Goal: Check status: Check status

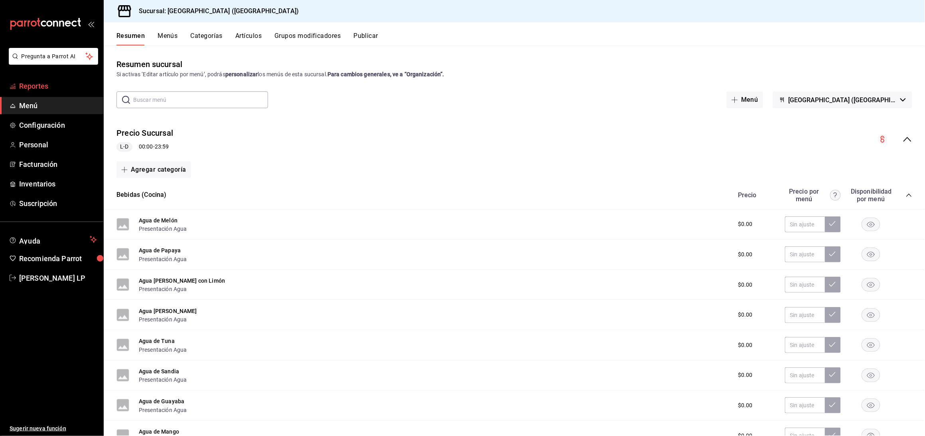
click at [50, 88] on span "Reportes" at bounding box center [58, 86] width 78 height 11
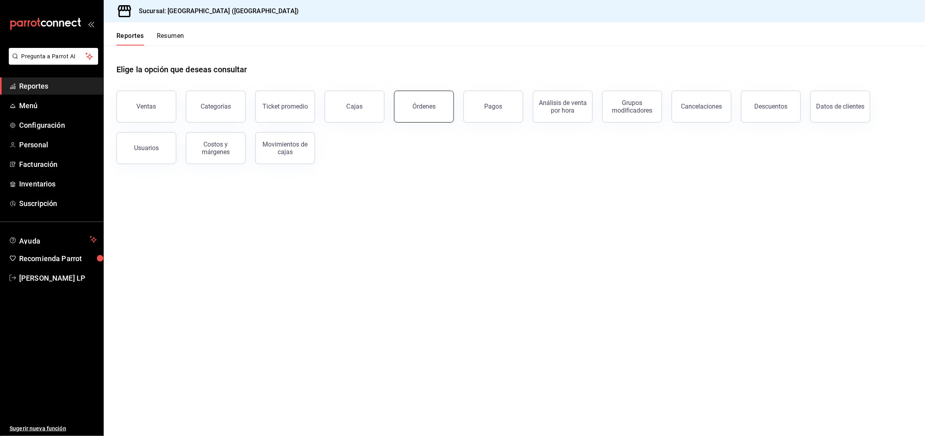
click at [424, 108] on div "Órdenes" at bounding box center [424, 107] width 23 height 8
click at [424, 108] on html "Pregunta a Parrot AI Reportes Menú Configuración Personal Facturación Inventari…" at bounding box center [462, 218] width 925 height 436
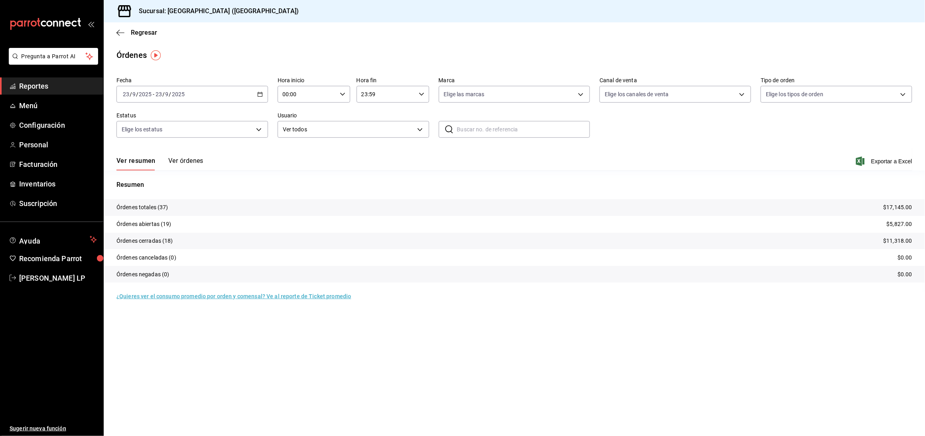
click at [184, 158] on button "Ver órdenes" at bounding box center [185, 164] width 35 height 14
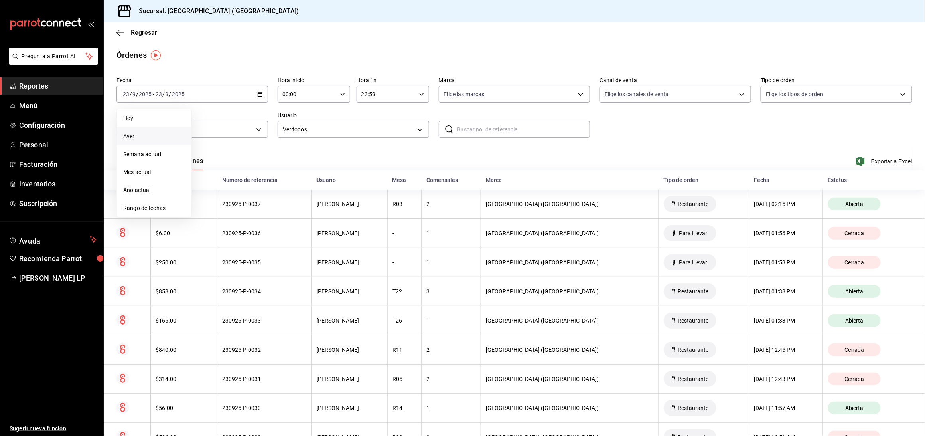
click at [166, 133] on span "Ayer" at bounding box center [154, 136] width 62 height 8
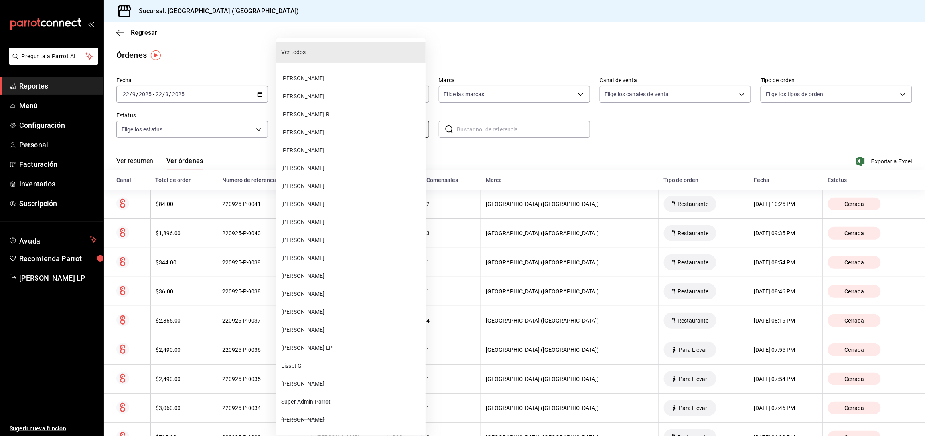
click at [335, 133] on body "Pregunta a Parrot AI Reportes Menú Configuración Personal Facturación Inventari…" at bounding box center [462, 218] width 925 height 436
click at [207, 158] on div at bounding box center [462, 218] width 925 height 436
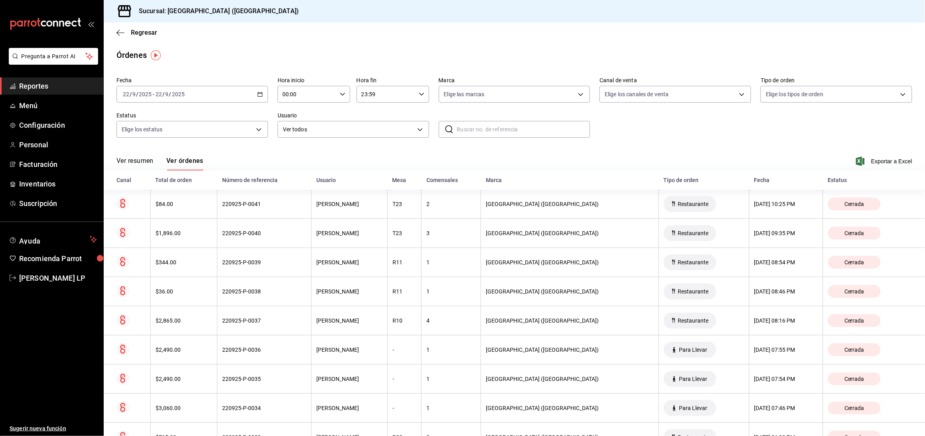
click at [257, 96] on icon "button" at bounding box center [260, 94] width 6 height 6
click at [133, 121] on span "Hoy" at bounding box center [154, 118] width 62 height 8
click at [258, 95] on icon "button" at bounding box center [260, 94] width 6 height 6
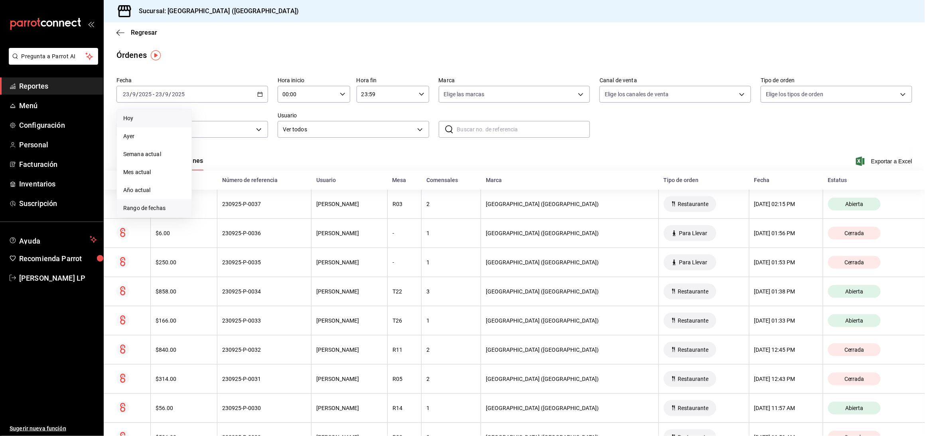
click at [156, 200] on li "Rango de fechas" at bounding box center [154, 208] width 75 height 18
click at [293, 180] on abbr "21" at bounding box center [293, 183] width 5 height 6
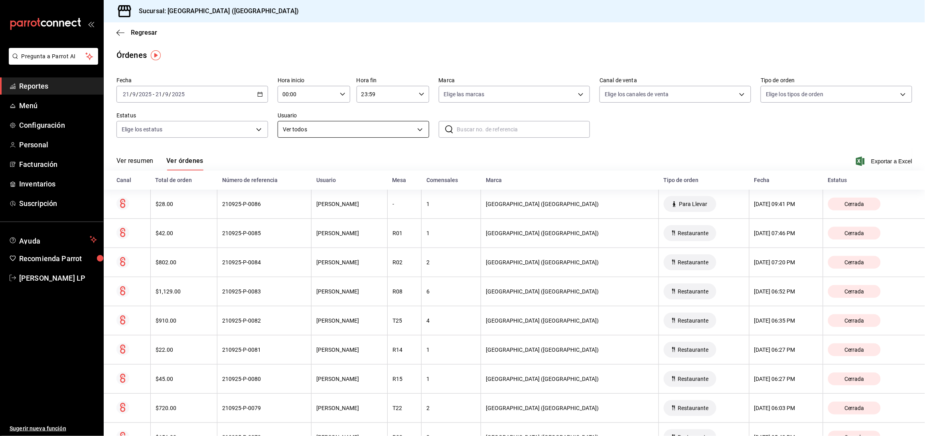
click at [296, 133] on body "Pregunta a Parrot AI Reportes Menú Configuración Personal Facturación Inventari…" at bounding box center [462, 218] width 925 height 436
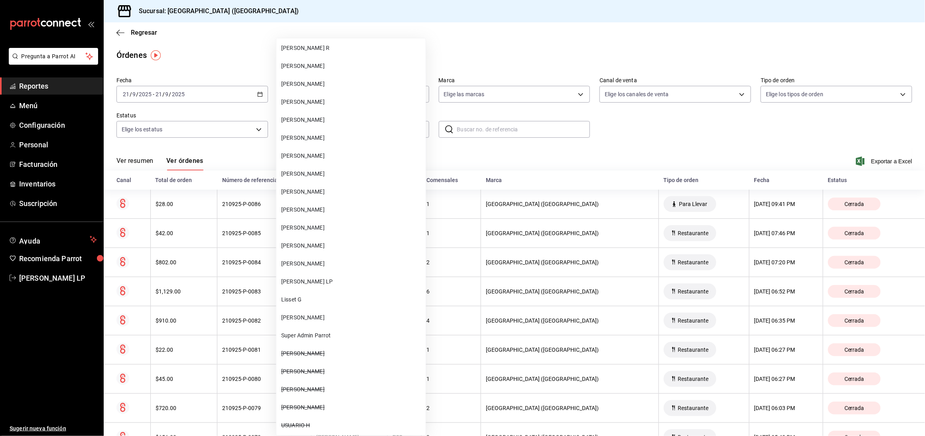
scroll to position [68, 0]
click at [328, 255] on li "[PERSON_NAME]" at bounding box center [350, 262] width 149 height 18
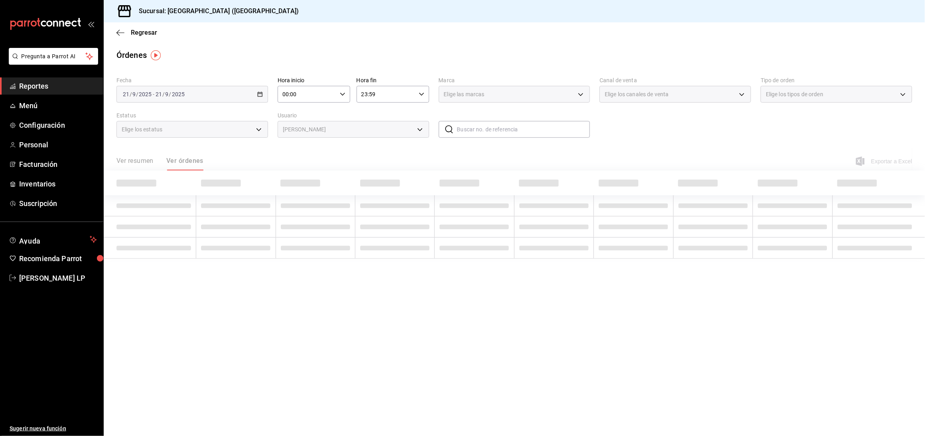
type input "bc254338-869c-4872-b86d-e4be134174fe"
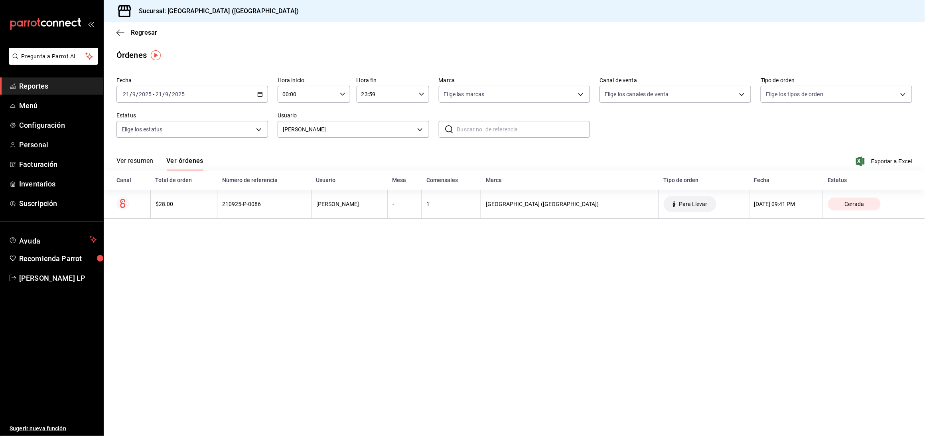
click at [259, 88] on div "[DATE] [DATE] - [DATE] [DATE]" at bounding box center [192, 94] width 152 height 17
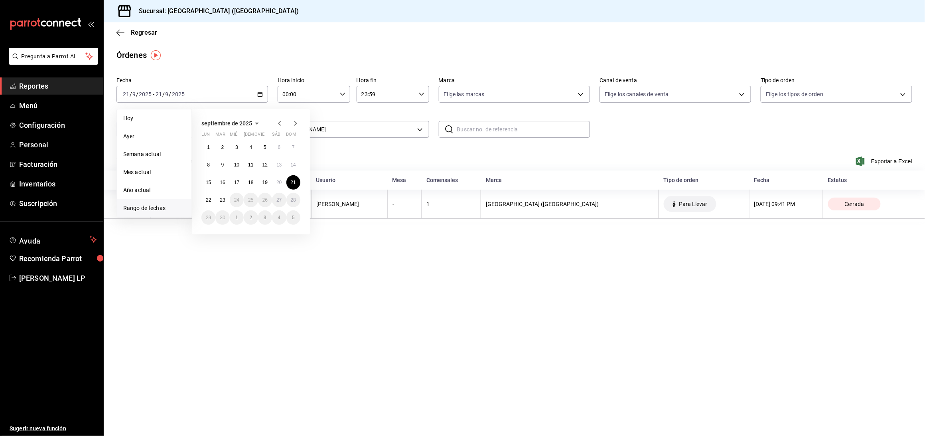
click at [199, 202] on div "[DATE] lun mar mié jue vie sáb dom 1 2 3 4 5 6 7 8 9 10 11 12 13 14 15 16 17 18…" at bounding box center [251, 171] width 118 height 125
click at [209, 197] on button "22" at bounding box center [208, 200] width 14 height 14
click at [209, 197] on abbr "22" at bounding box center [208, 200] width 5 height 6
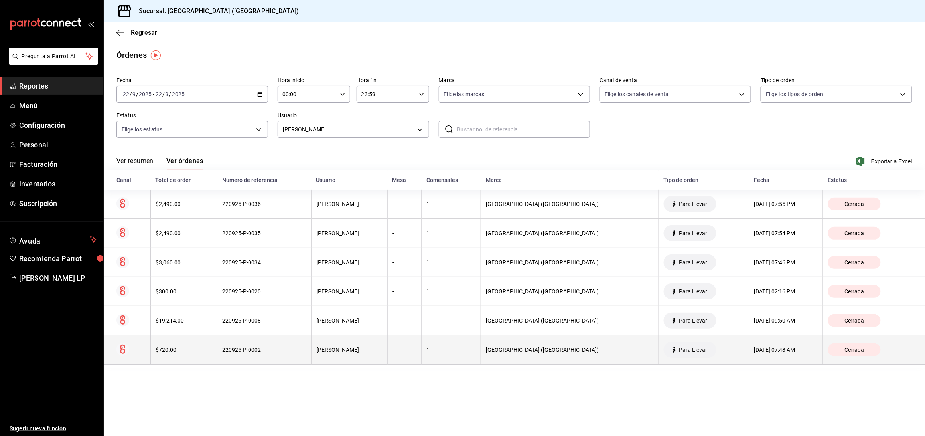
click at [269, 345] on th "220925-P-0002" at bounding box center [264, 349] width 94 height 29
